Goal: Navigation & Orientation: Find specific page/section

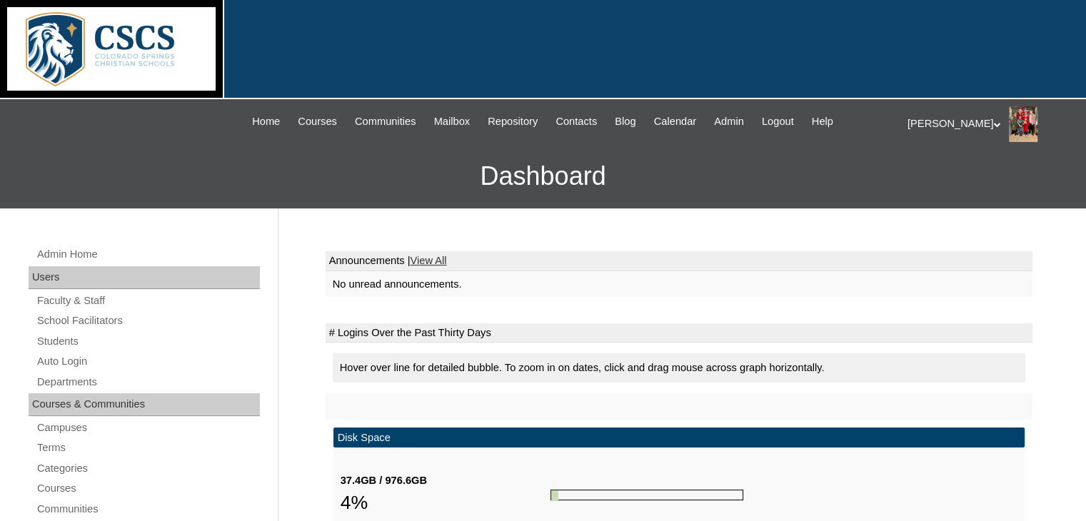
scroll to position [286, 0]
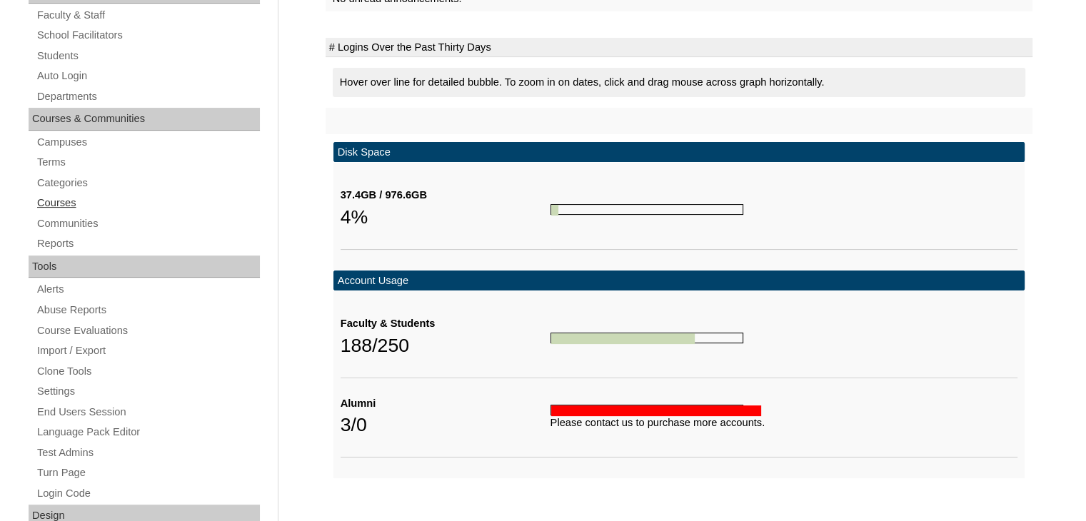
click at [63, 201] on link "Courses" at bounding box center [148, 203] width 224 height 18
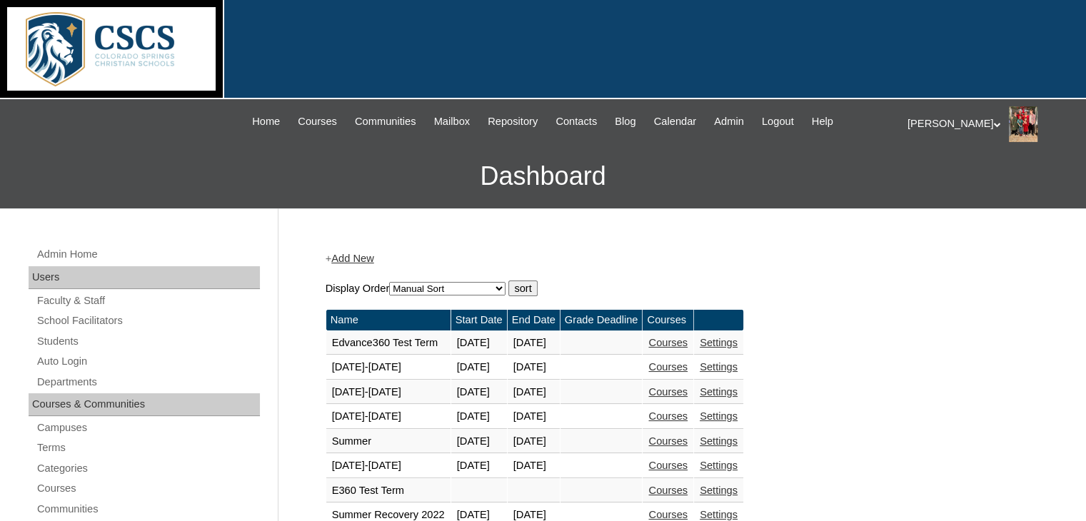
scroll to position [214, 0]
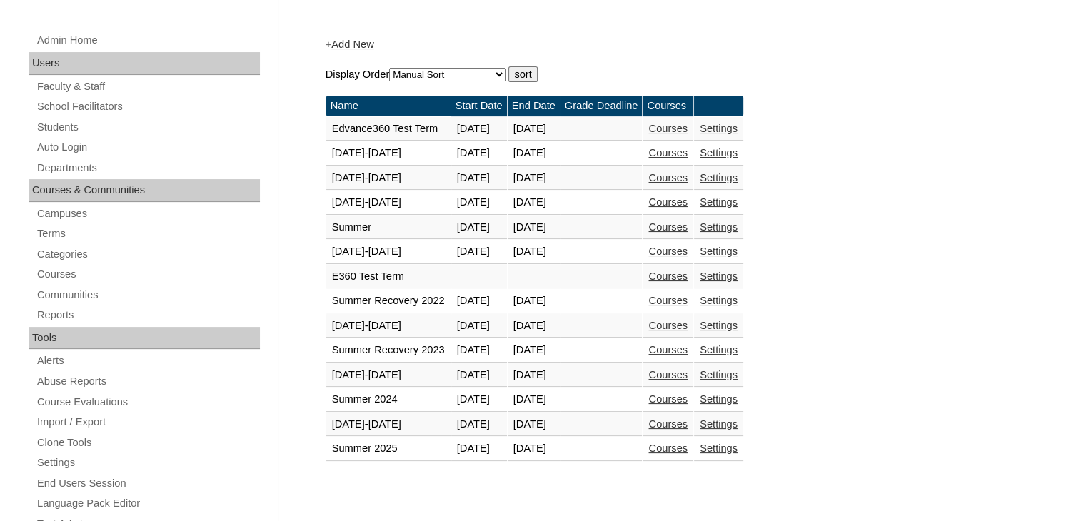
click at [688, 421] on link "Courses" at bounding box center [667, 423] width 39 height 11
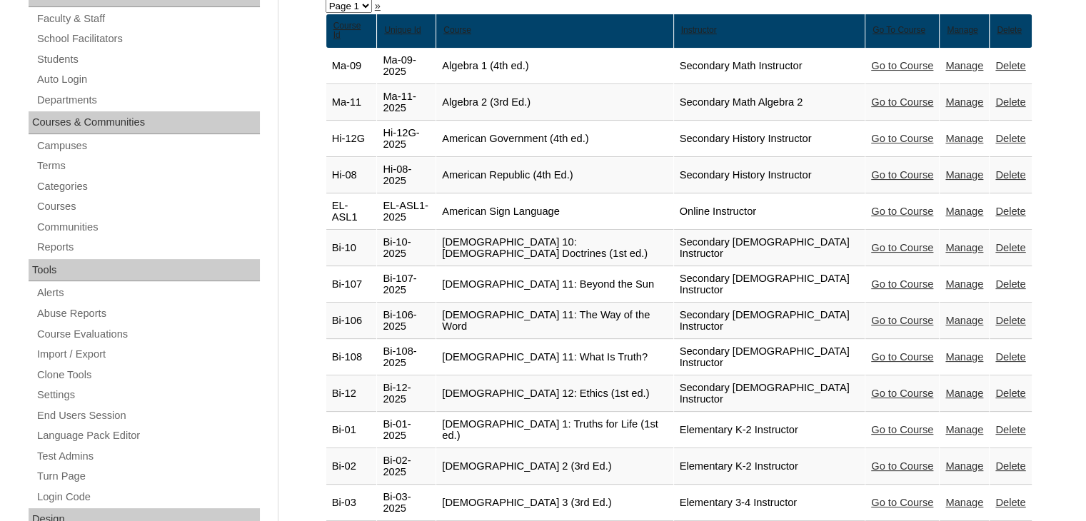
scroll to position [143, 0]
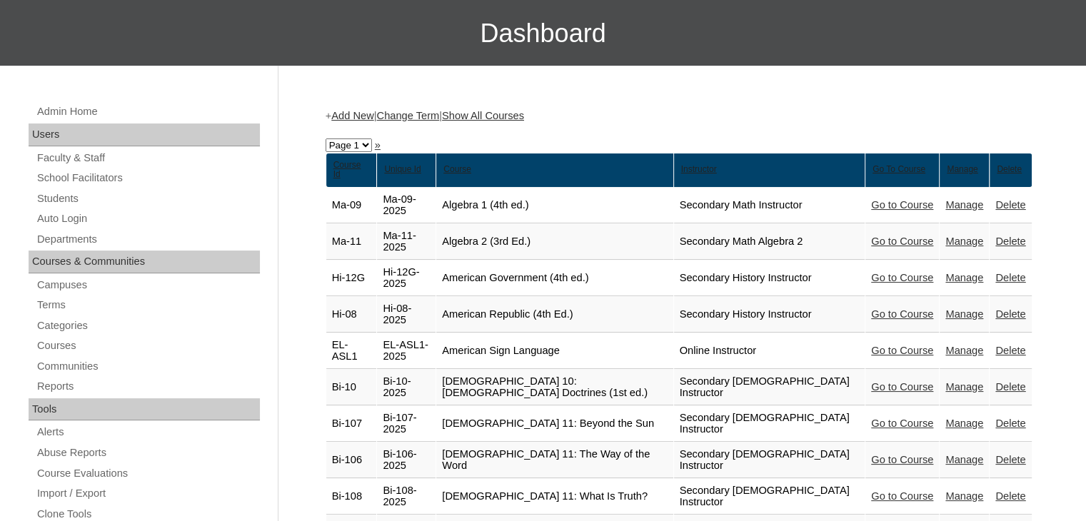
click at [524, 119] on link "Show All Courses" at bounding box center [483, 115] width 82 height 11
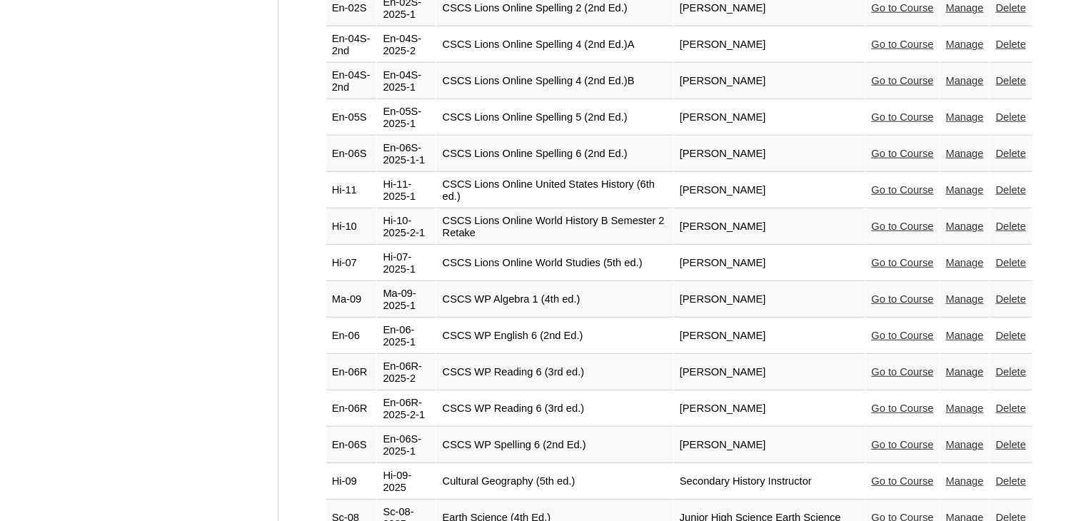
scroll to position [3641, 0]
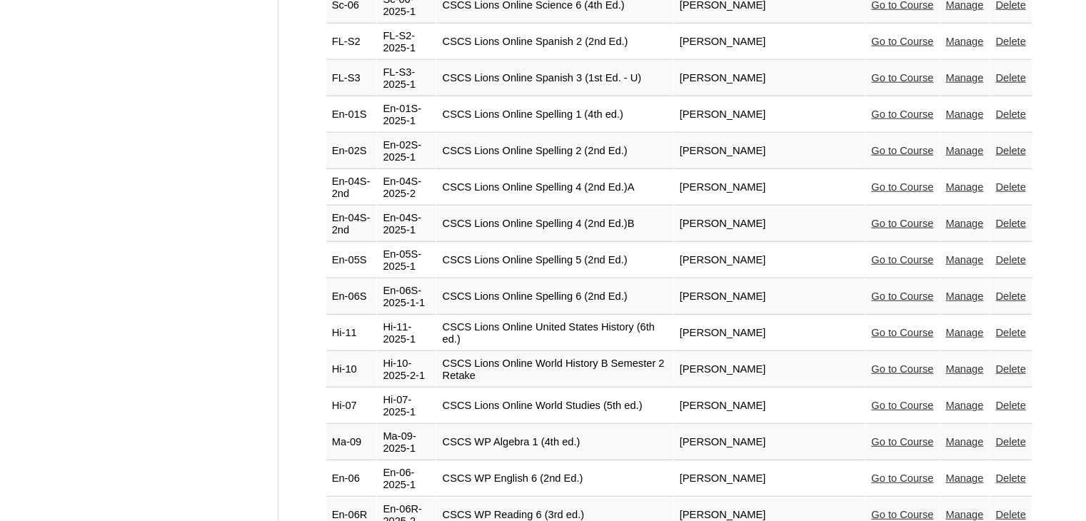
click at [887, 327] on link "Go to Course" at bounding box center [902, 332] width 62 height 11
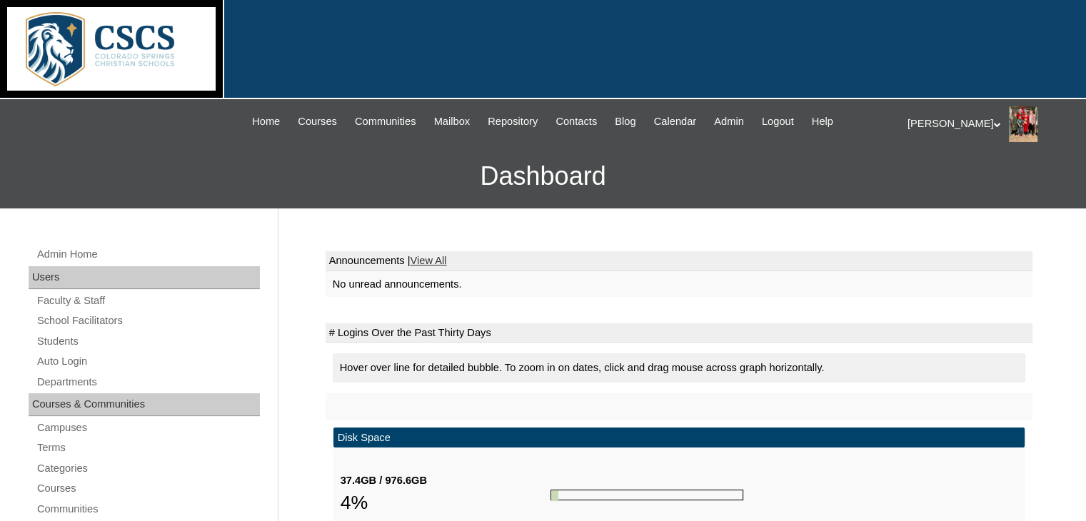
scroll to position [357, 0]
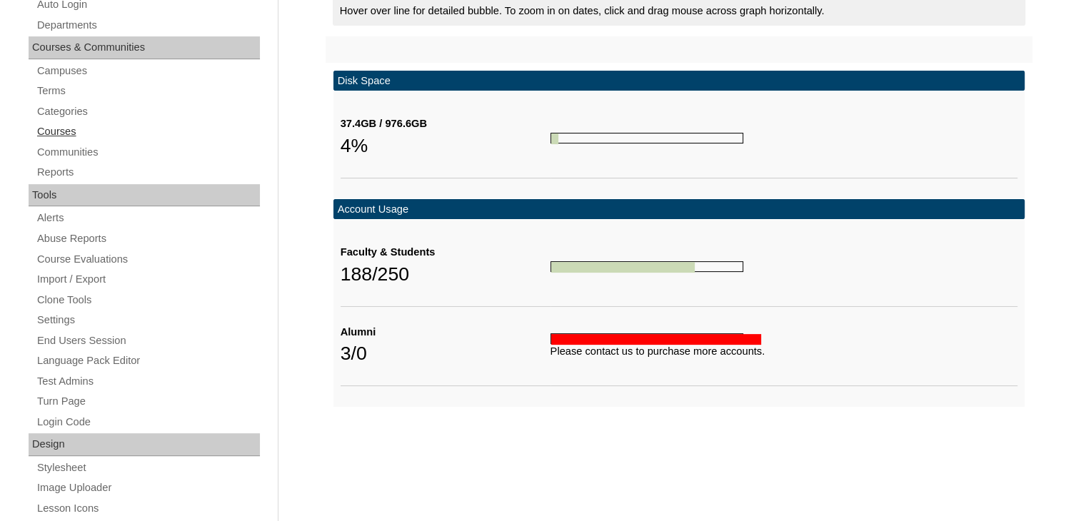
click at [61, 126] on link "Courses" at bounding box center [148, 132] width 224 height 18
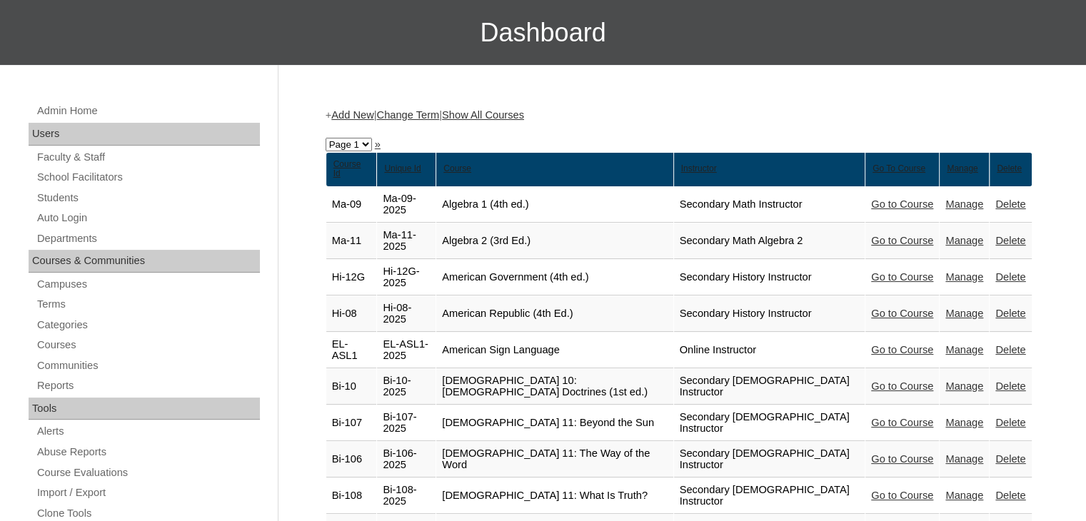
scroll to position [143, 0]
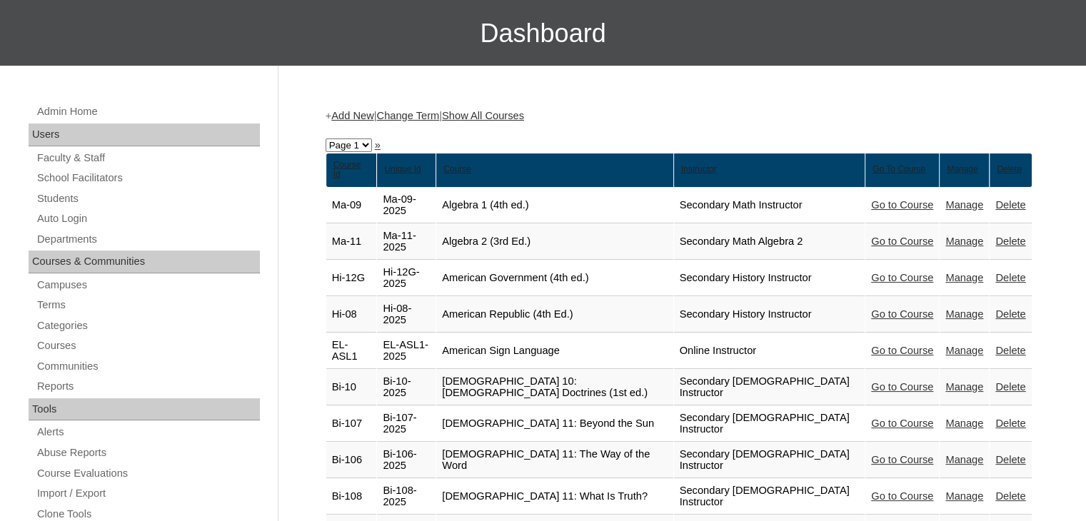
click at [511, 112] on link "Show All Courses" at bounding box center [483, 115] width 82 height 11
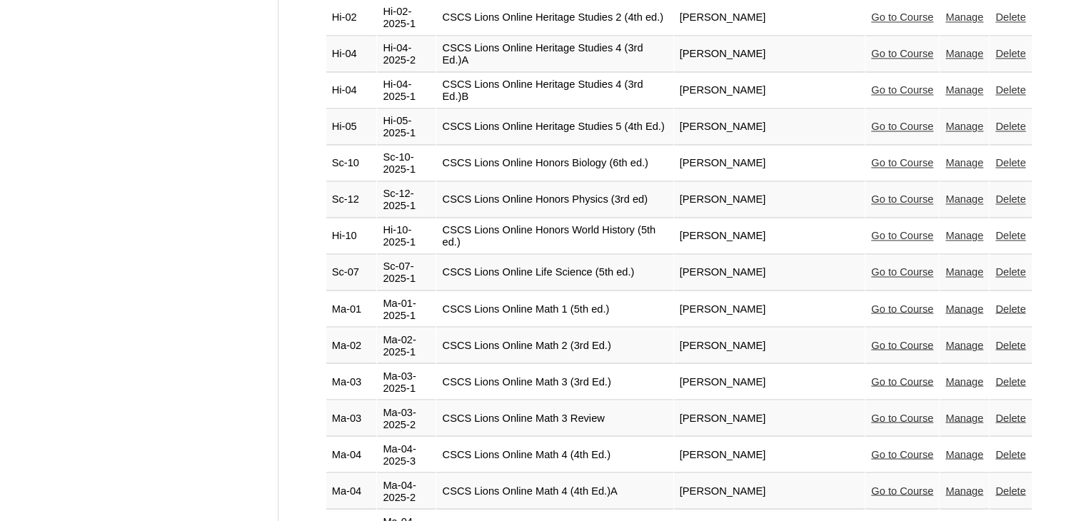
scroll to position [2356, 0]
